Goal: Register for event/course

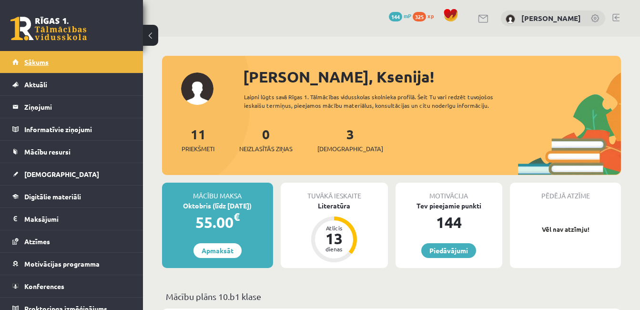
click at [23, 61] on link "Sākums" at bounding box center [71, 62] width 119 height 22
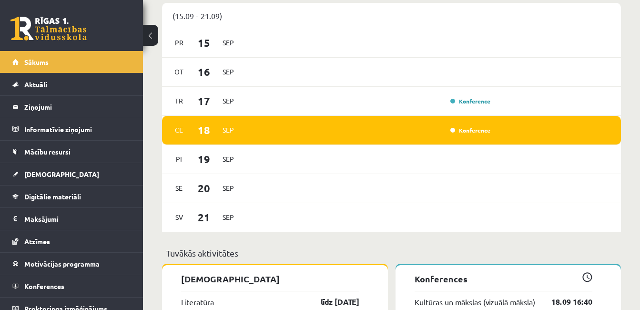
scroll to position [618, 0]
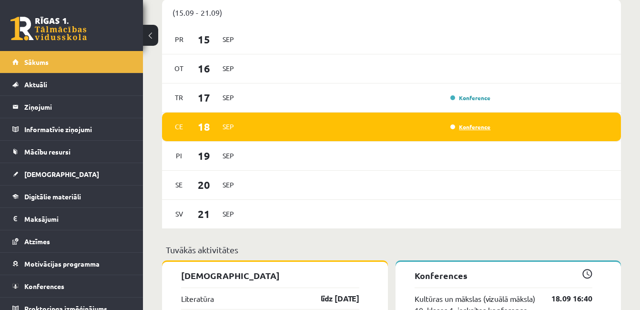
click at [470, 128] on link "Konference" at bounding box center [470, 127] width 40 height 8
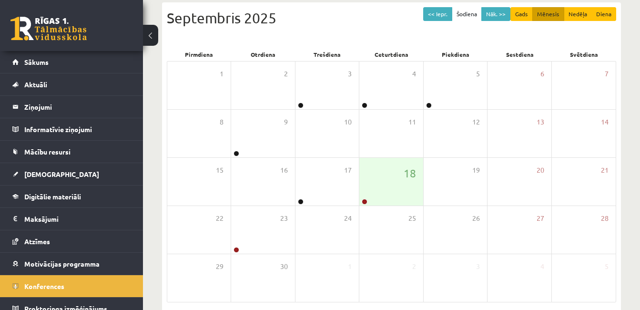
scroll to position [101, 0]
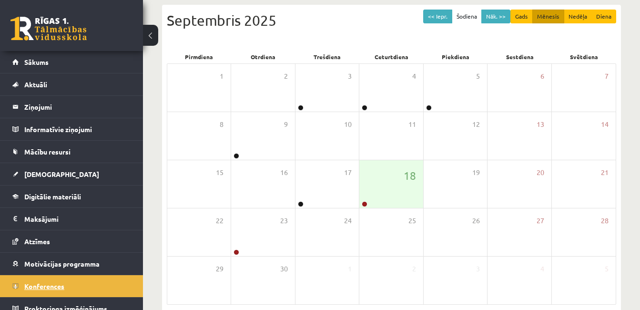
click at [37, 291] on link "Konferences" at bounding box center [71, 286] width 119 height 22
click at [34, 63] on span "Sākums" at bounding box center [36, 62] width 24 height 9
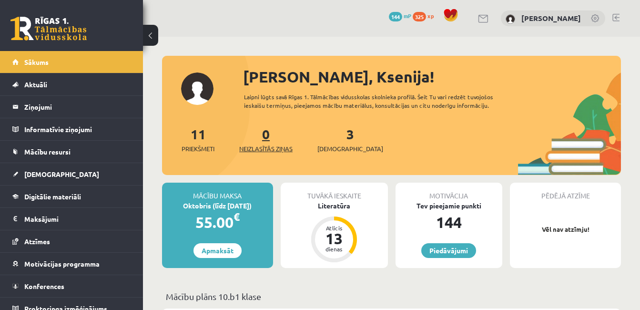
click at [272, 139] on link "0 Neizlasītās ziņas" at bounding box center [265, 139] width 53 height 28
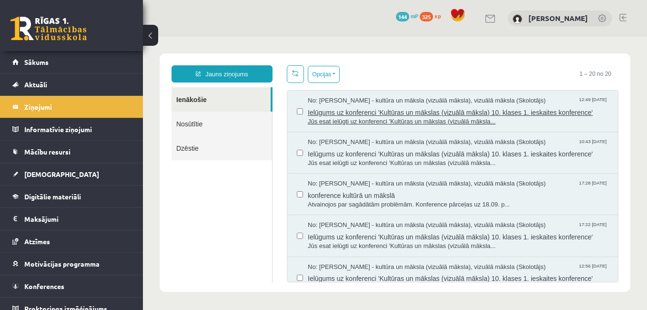
click at [392, 112] on span "Ielūgums uz konferenci 'Kultūras un mākslas (vizuālā māksla) 10. klases 1. iesk…" at bounding box center [458, 111] width 301 height 12
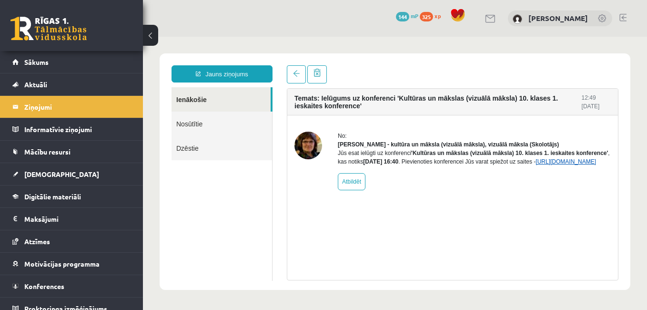
click at [536, 165] on link "[URL][DOMAIN_NAME]" at bounding box center [566, 161] width 61 height 7
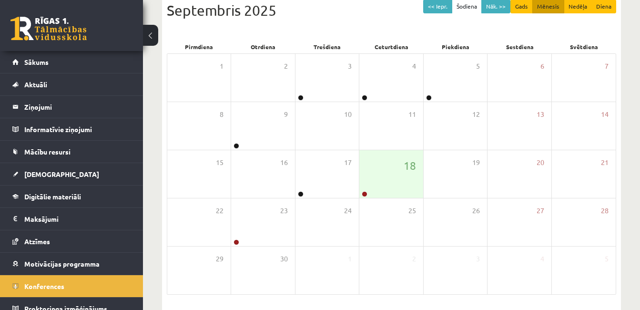
scroll to position [162, 0]
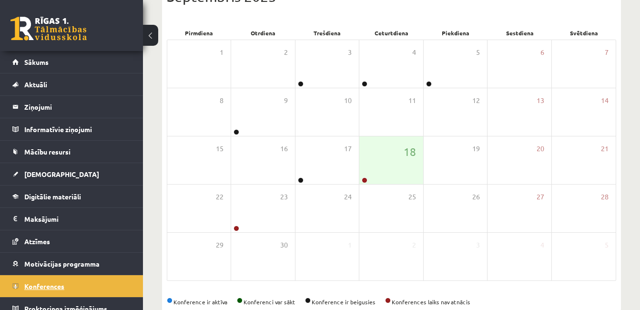
click at [48, 284] on span "Konferences" at bounding box center [44, 286] width 40 height 9
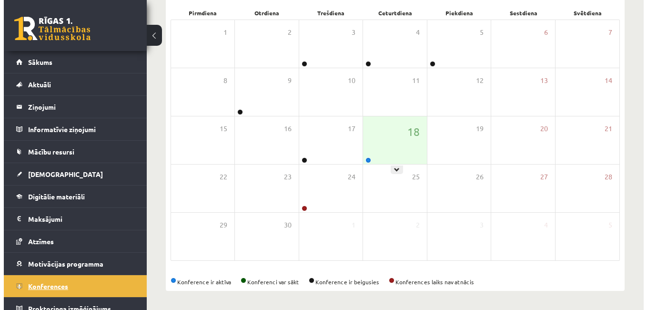
scroll to position [146, 0]
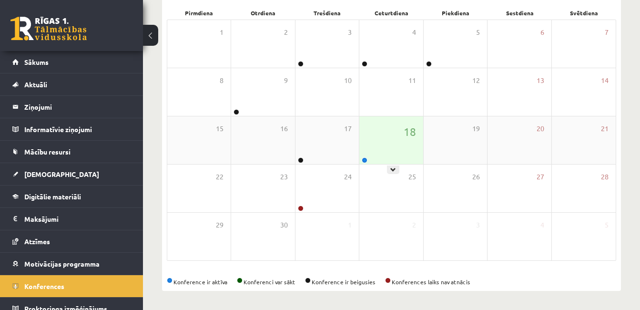
click at [383, 148] on div "18" at bounding box center [390, 140] width 63 height 48
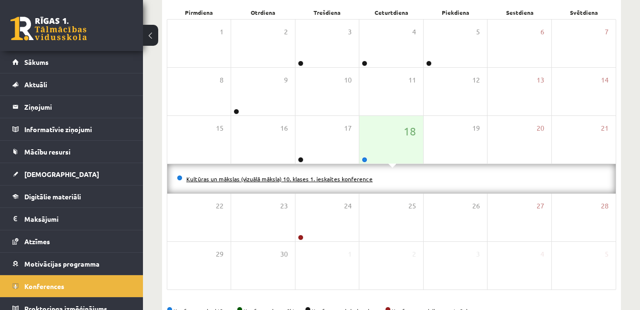
click at [265, 180] on link "Kultūras un mākslas (vizuālā māksla) 10. klases 1. ieskaites konference" at bounding box center [279, 179] width 186 height 8
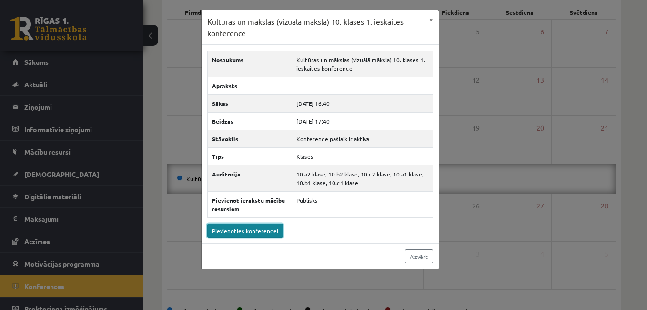
click at [262, 232] on link "Pievienoties konferencei" at bounding box center [245, 230] width 76 height 14
